Goal: Task Accomplishment & Management: Use online tool/utility

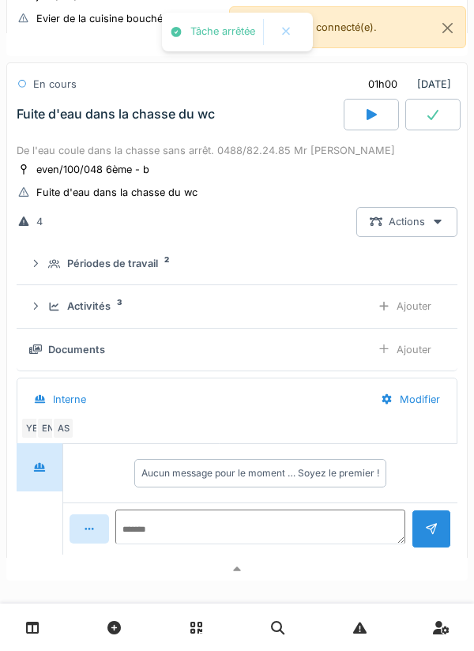
click at [356, 569] on div at bounding box center [236, 569] width 461 height 23
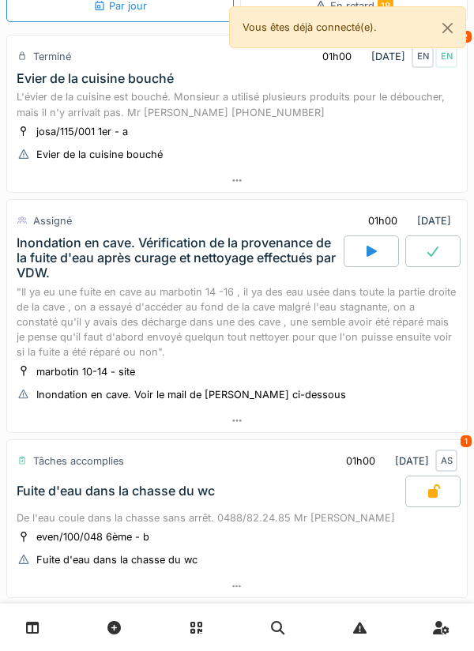
scroll to position [35, 0]
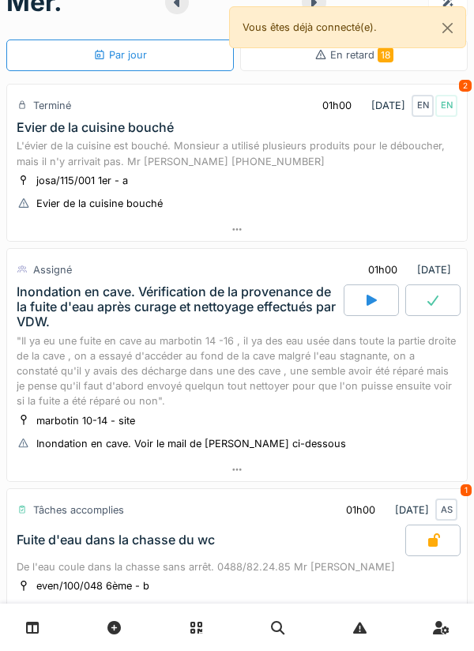
click at [433, 218] on div at bounding box center [237, 229] width 460 height 23
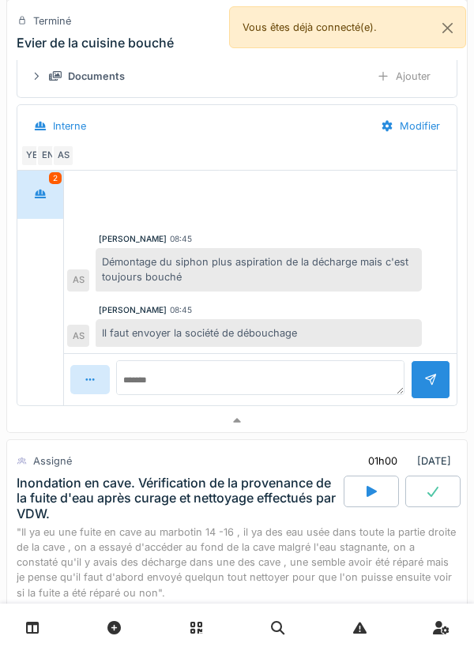
scroll to position [335, 0]
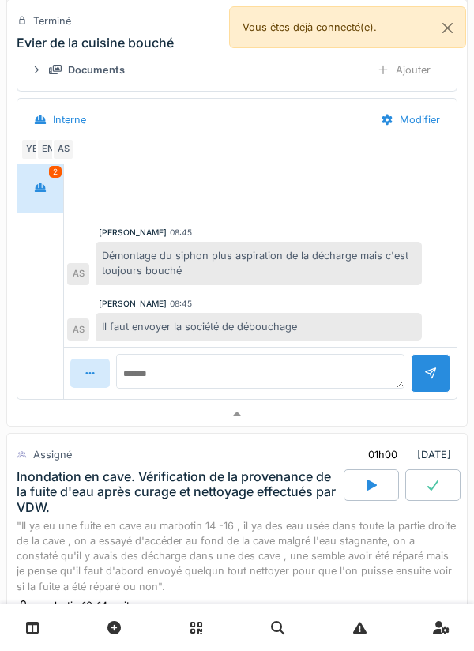
click at [331, 407] on div at bounding box center [237, 414] width 460 height 23
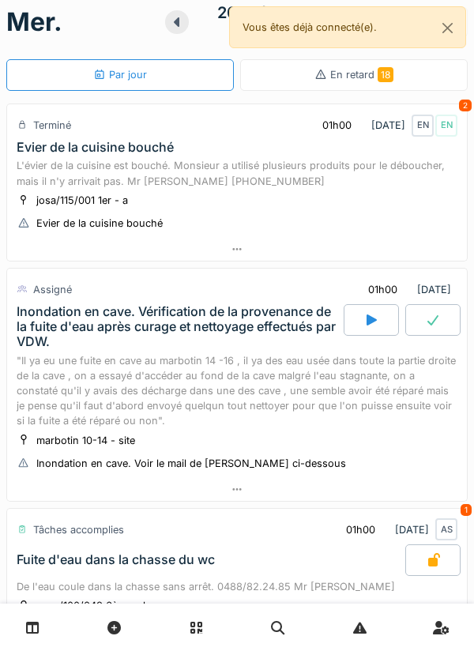
scroll to position [0, 0]
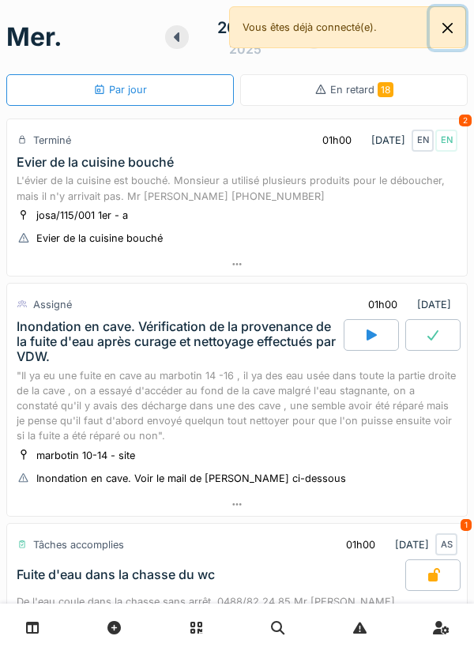
click at [447, 27] on button "Close" at bounding box center [448, 28] width 36 height 42
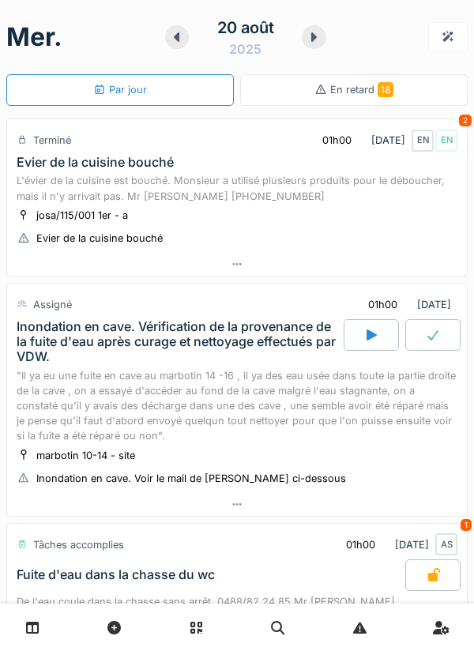
click at [320, 42] on icon at bounding box center [314, 37] width 16 height 13
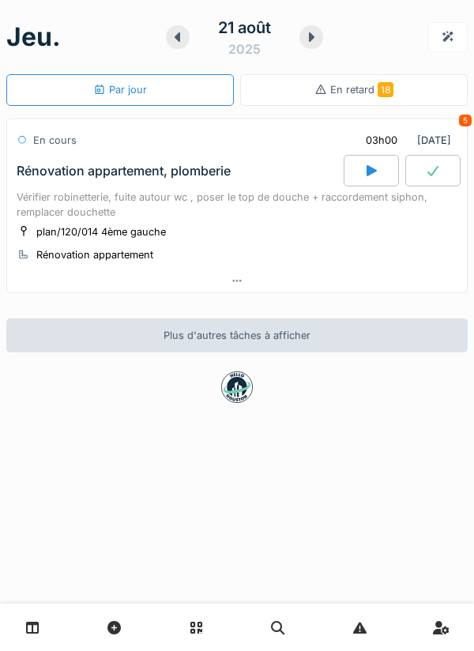
click at [186, 41] on div at bounding box center [178, 37] width 24 height 24
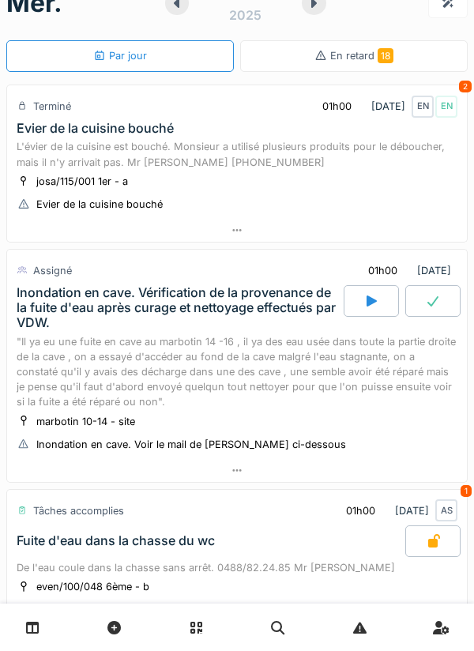
click at [389, 473] on div at bounding box center [237, 470] width 460 height 23
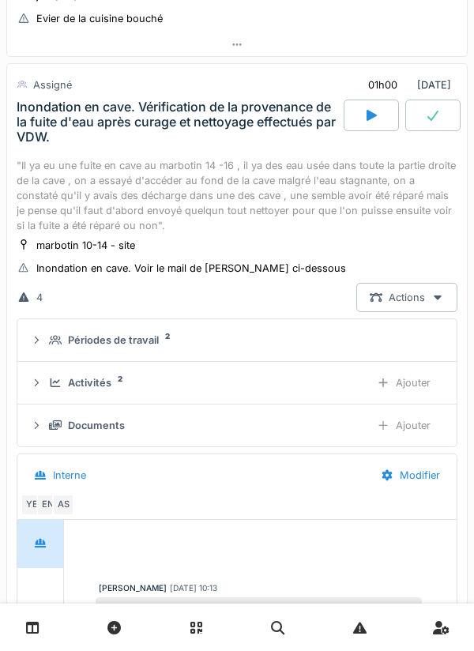
scroll to position [275, 0]
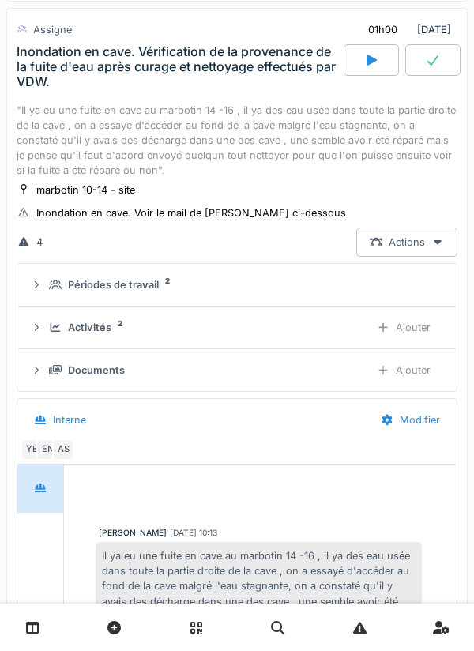
click at [351, 337] on div "Activités 2 Ajouter" at bounding box center [237, 327] width 414 height 29
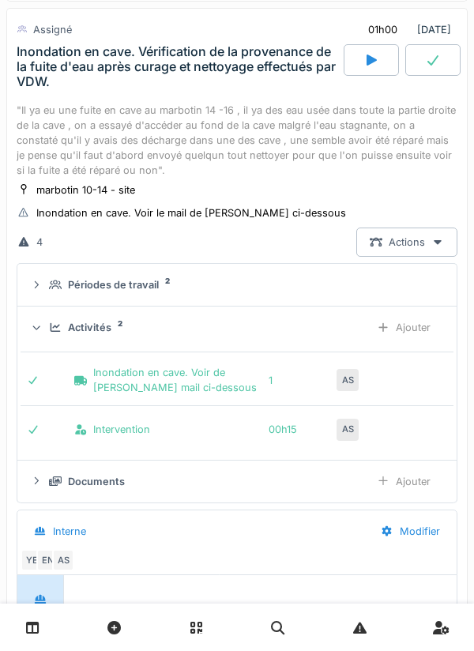
click at [350, 326] on div "Activités 2" at bounding box center [203, 327] width 308 height 15
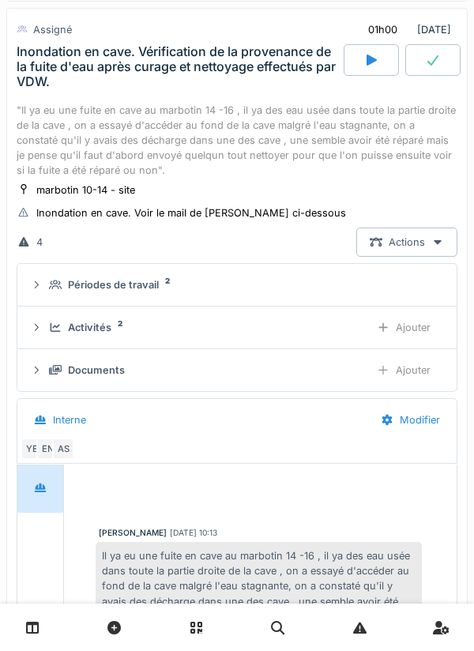
click at [343, 359] on div "Documents Ajouter" at bounding box center [237, 369] width 414 height 29
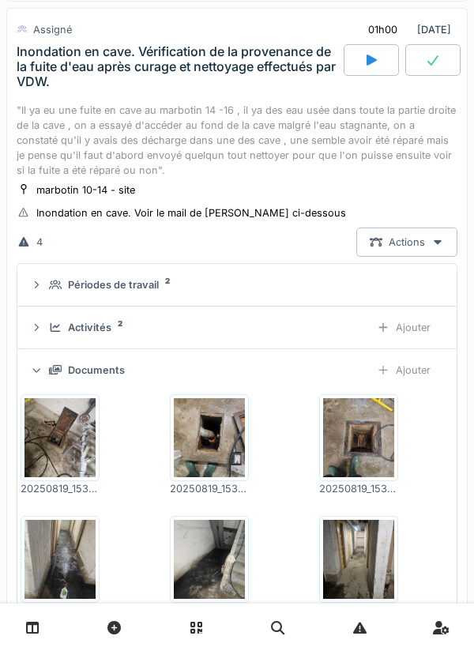
click at [351, 357] on div "Documents Ajouter" at bounding box center [237, 369] width 414 height 29
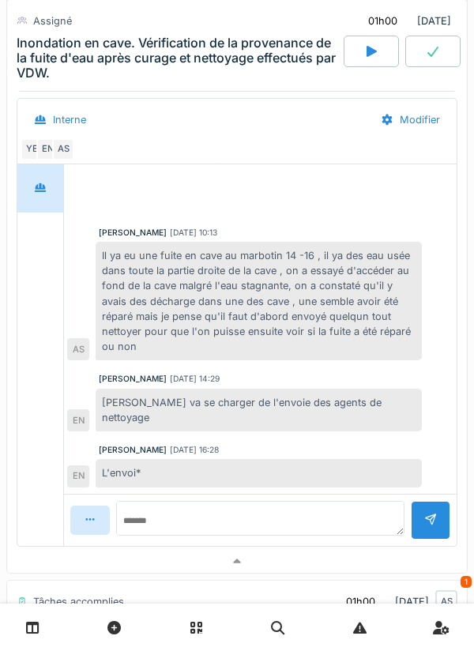
scroll to position [576, 0]
click at [351, 549] on div at bounding box center [237, 560] width 460 height 23
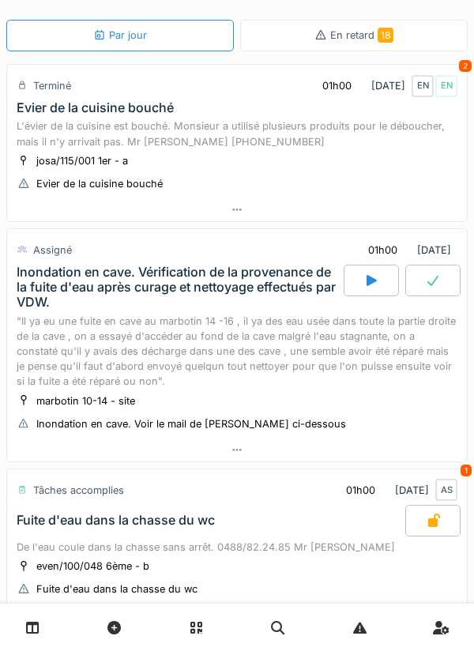
scroll to position [0, 0]
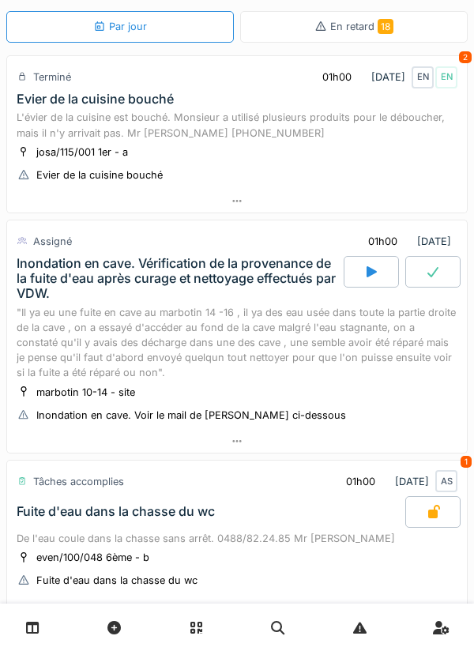
click at [390, 445] on div at bounding box center [237, 441] width 460 height 23
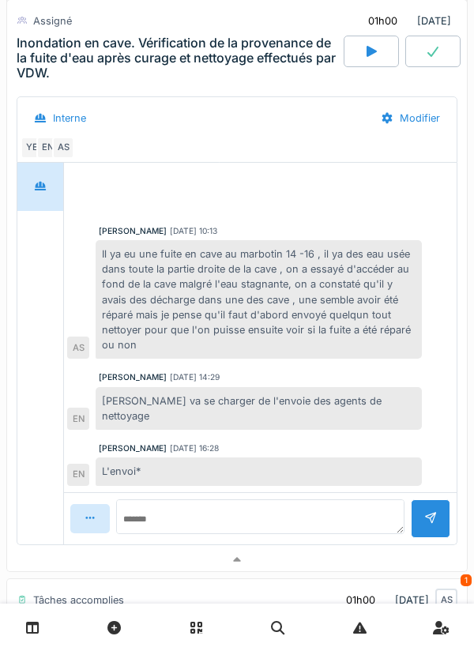
scroll to position [583, 0]
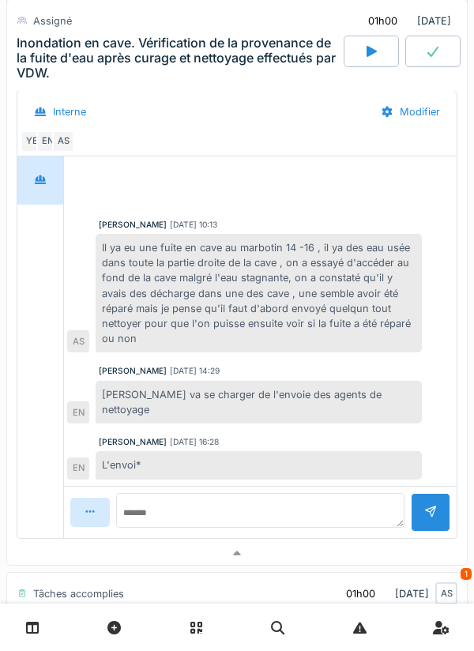
click at [385, 542] on div at bounding box center [237, 553] width 460 height 23
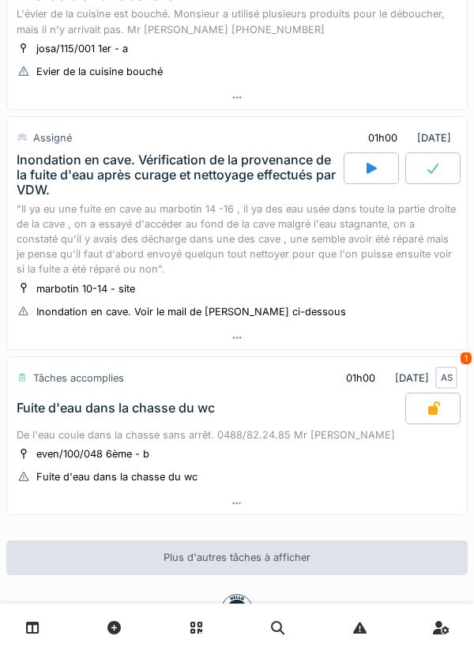
scroll to position [0, 0]
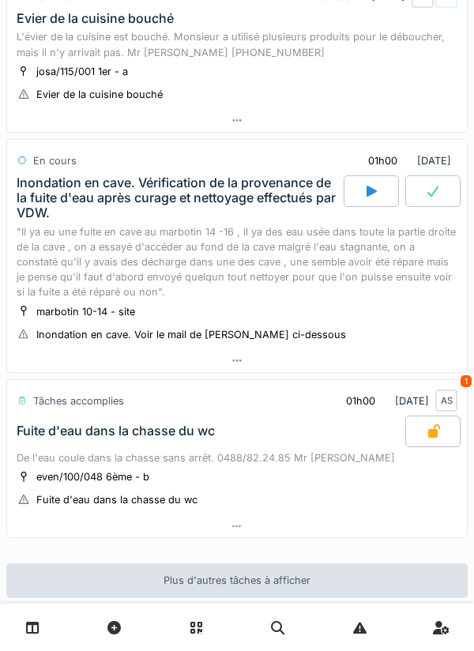
scroll to position [115, 0]
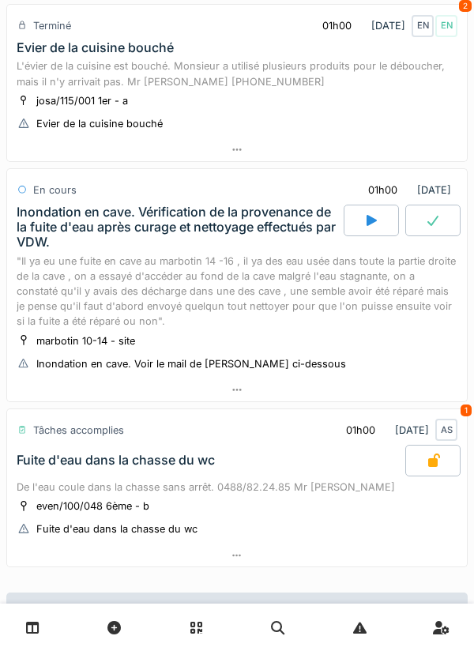
click at [367, 217] on icon at bounding box center [371, 220] width 10 height 11
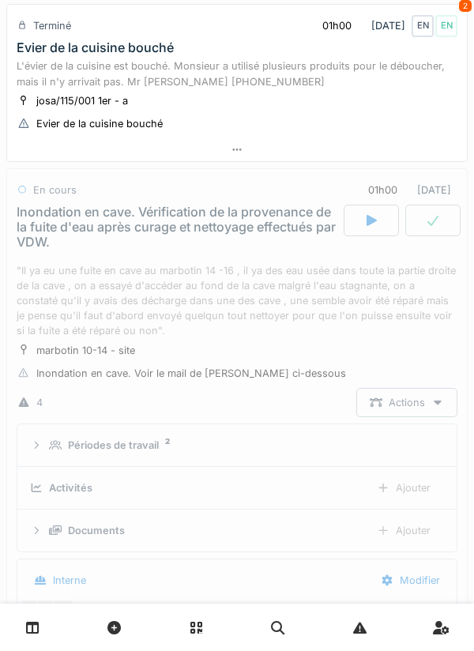
scroll to position [220, 0]
